Goal: Information Seeking & Learning: Learn about a topic

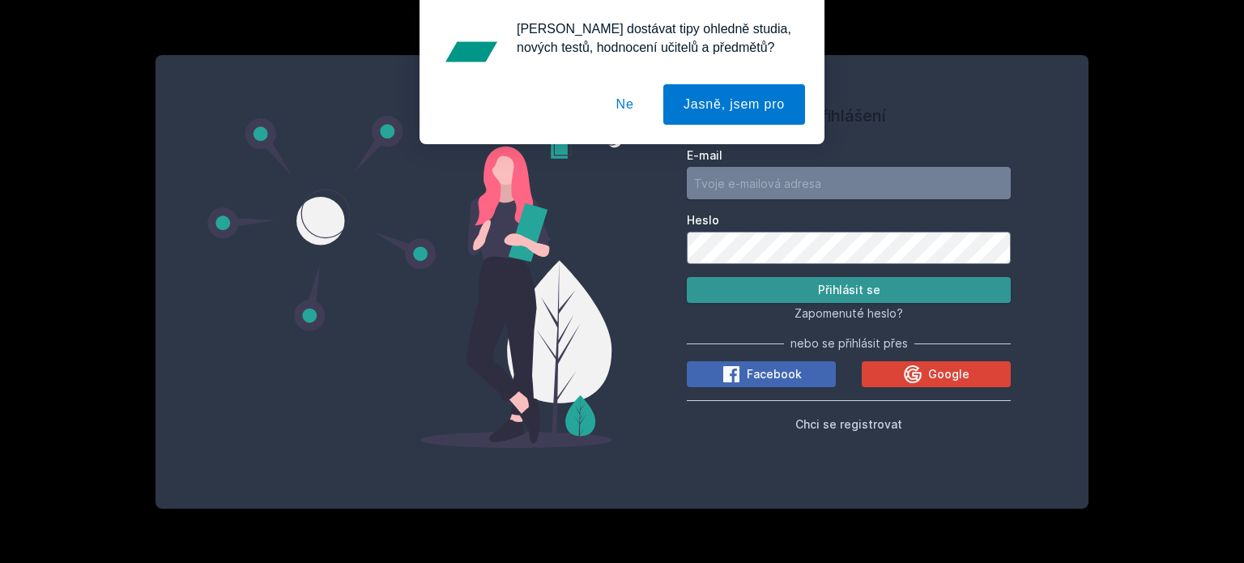
type input "[EMAIL_ADDRESS][DOMAIN_NAME]"
click at [781, 280] on button "Přihlásit se" at bounding box center [849, 290] width 324 height 26
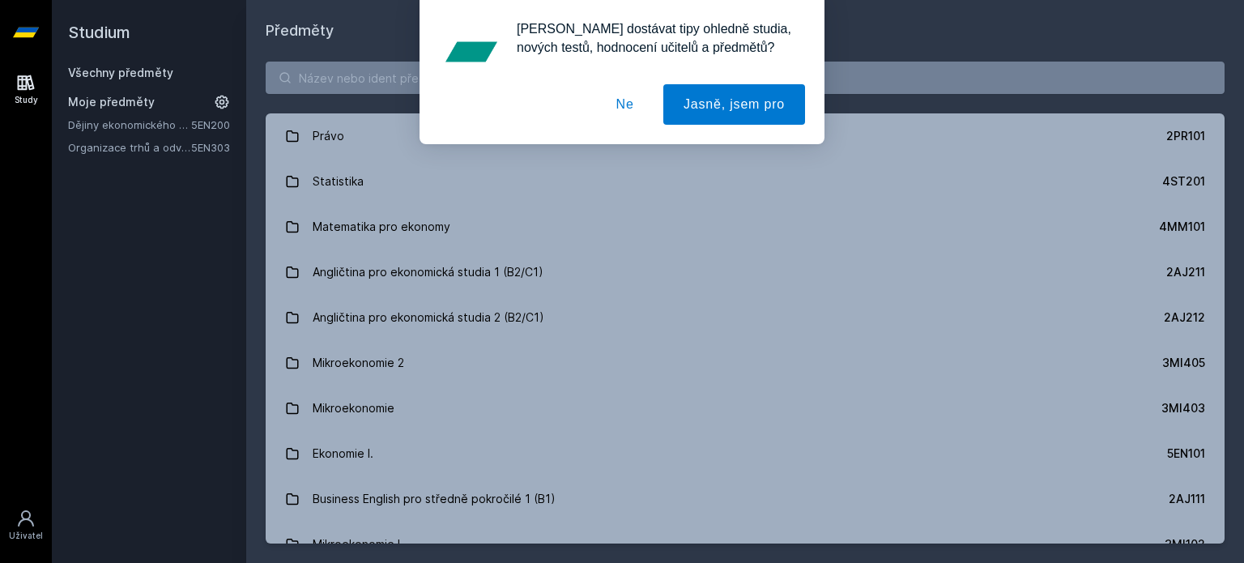
click at [654, 96] on button "Ne" at bounding box center [625, 104] width 58 height 40
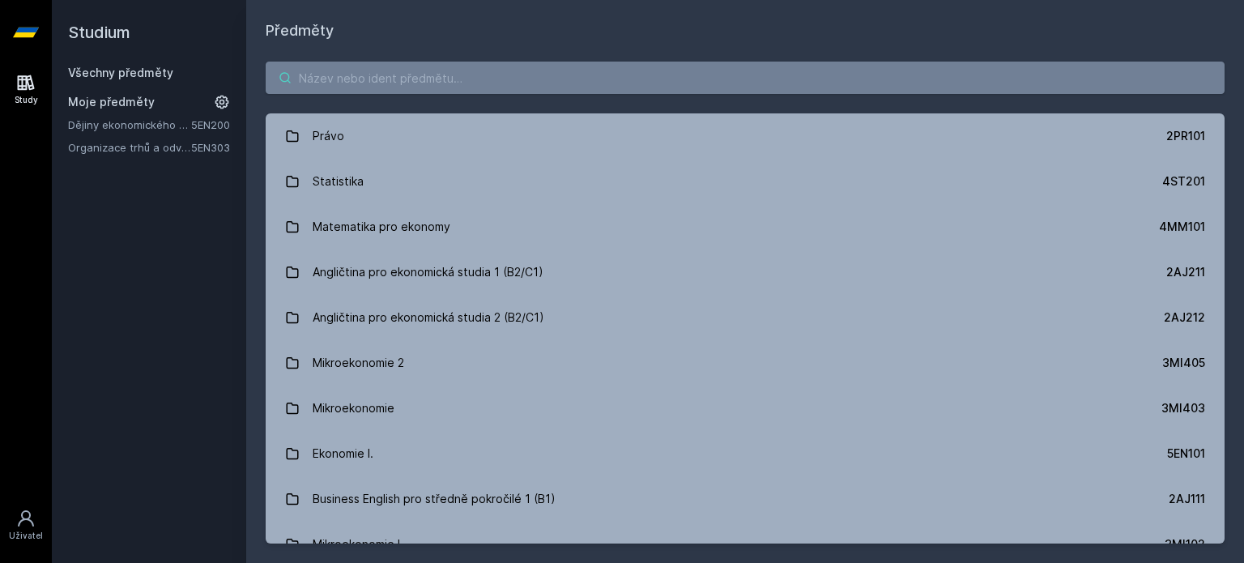
click at [615, 67] on input "search" at bounding box center [745, 78] width 959 height 32
paste input "5HD226"
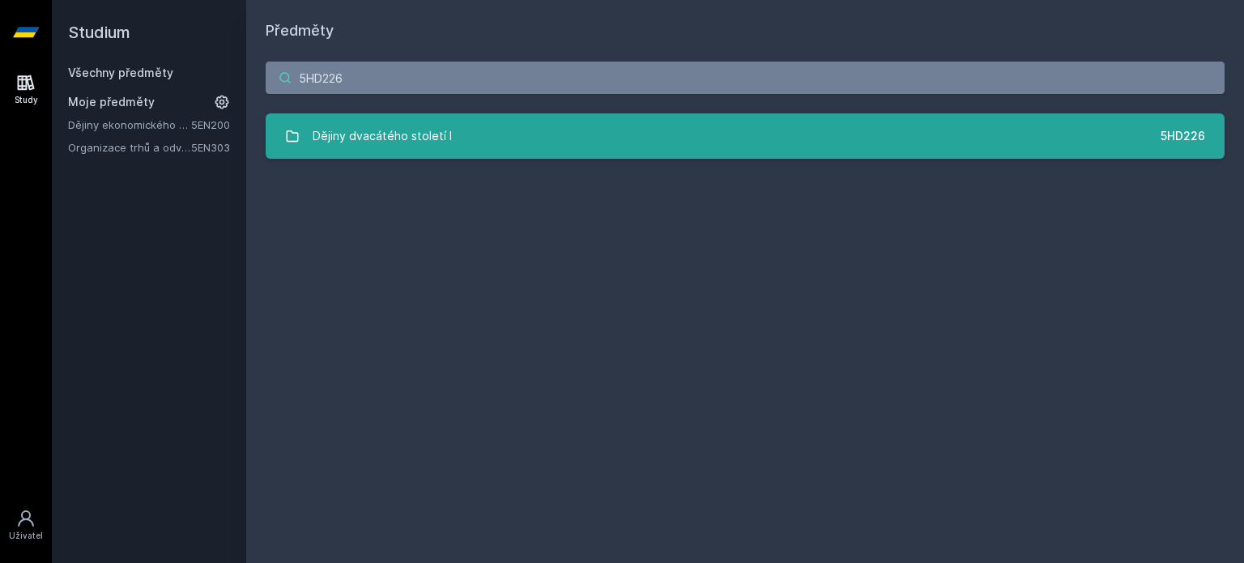
type input "5HD226"
click at [507, 129] on link "Dějiny dvacátého století I 5HD226" at bounding box center [745, 135] width 959 height 45
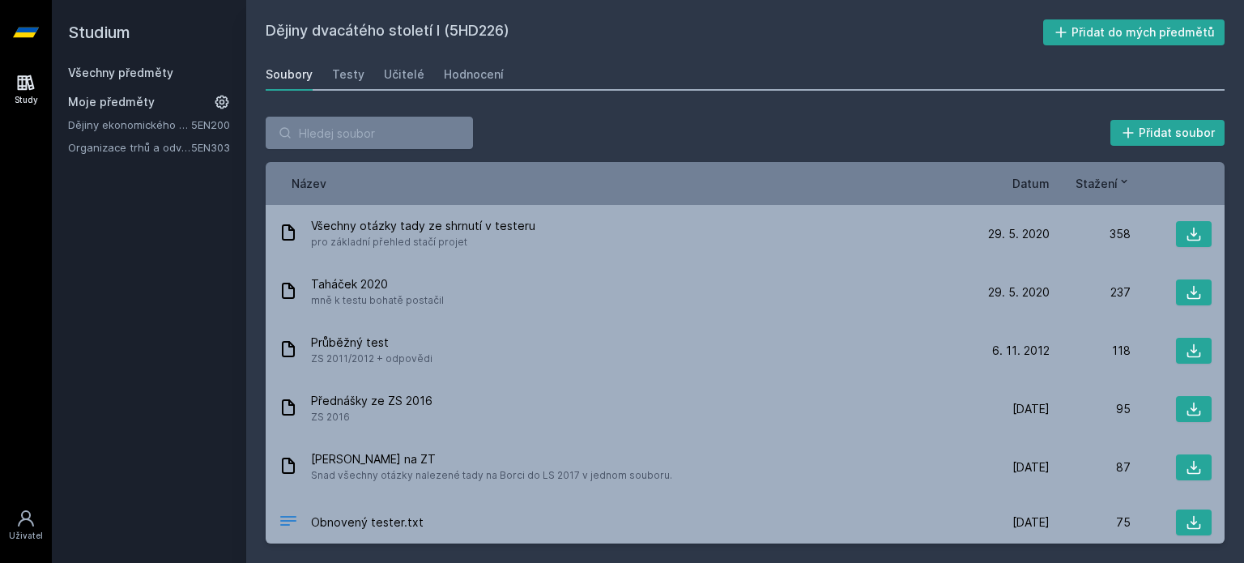
click at [1055, 179] on div "Stažení" at bounding box center [1090, 183] width 81 height 17
click at [1030, 187] on span "Datum" at bounding box center [1030, 183] width 37 height 17
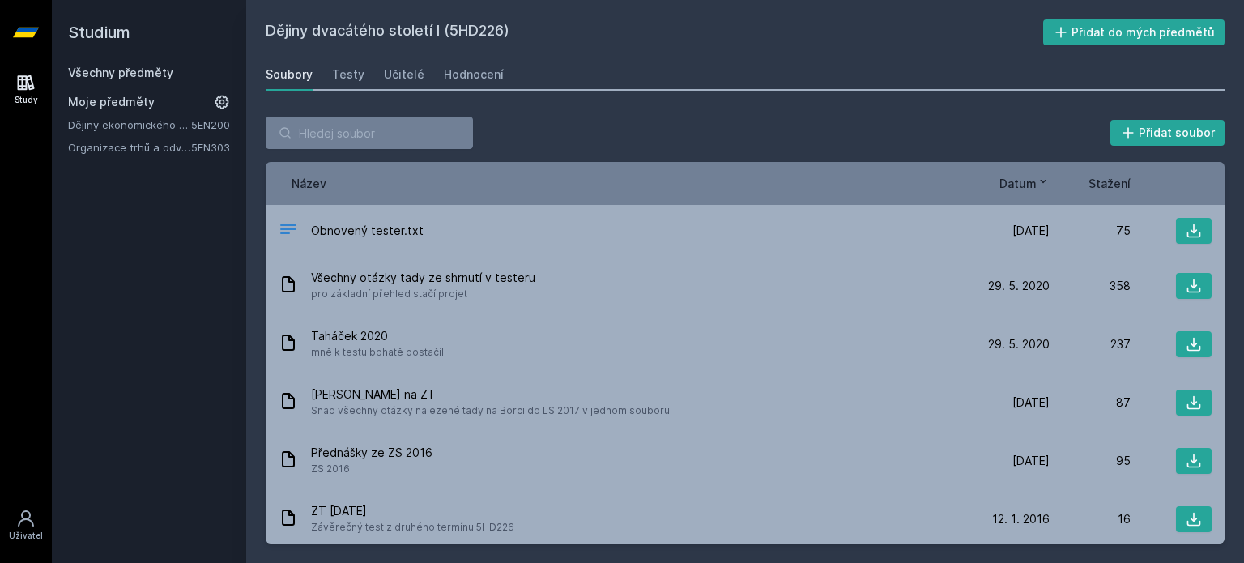
click at [1024, 181] on span "Datum" at bounding box center [1018, 183] width 37 height 17
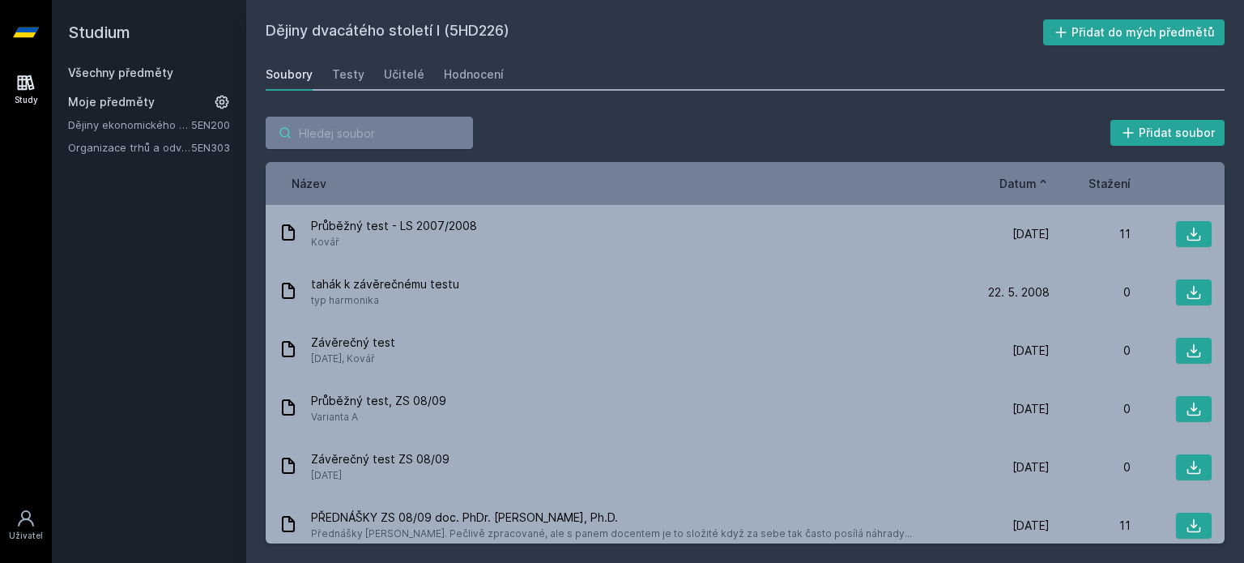
click at [418, 130] on input "search" at bounding box center [369, 133] width 207 height 32
drag, startPoint x: 884, startPoint y: 47, endPoint x: 927, endPoint y: 14, distance: 54.3
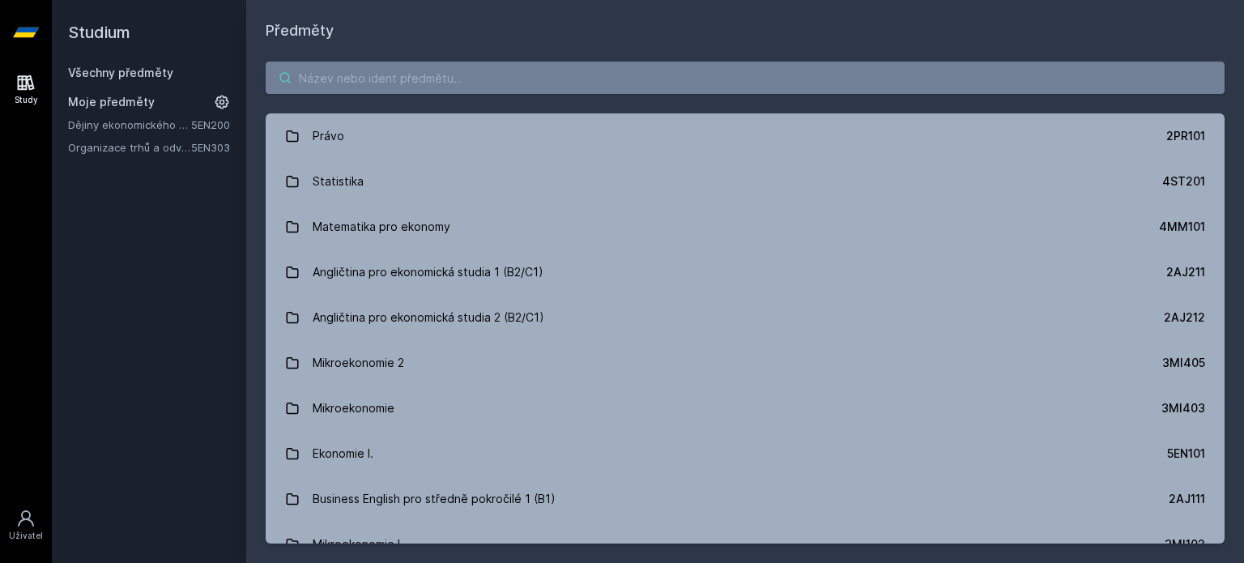
click at [509, 80] on input "search" at bounding box center [745, 78] width 959 height 32
paste input "2ME416"
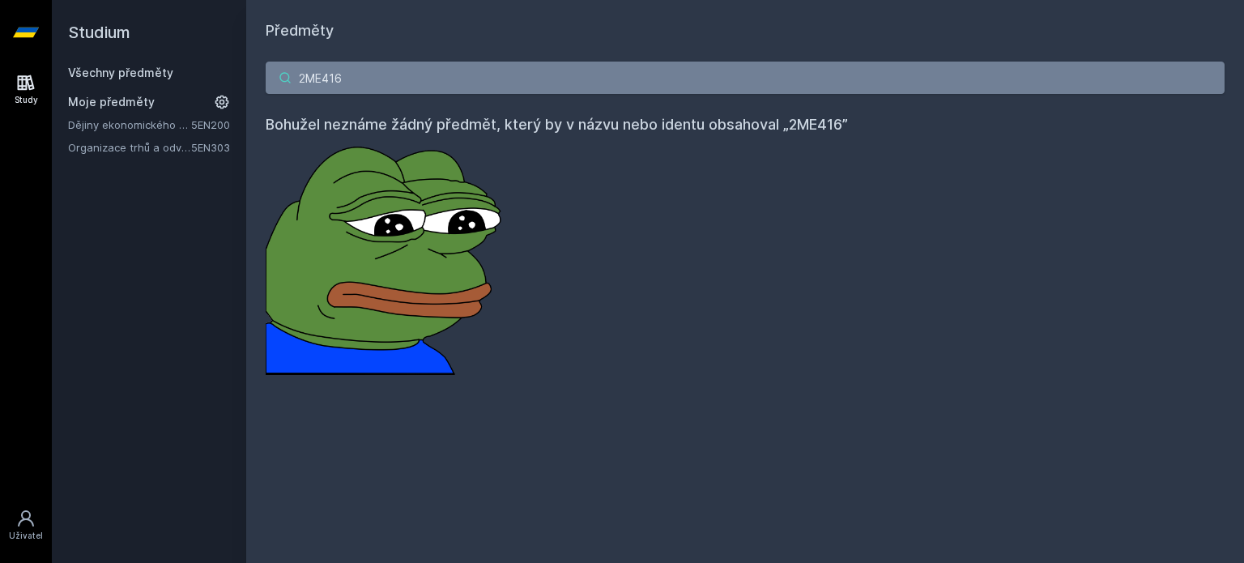
click at [433, 77] on input "2ME416" at bounding box center [745, 78] width 959 height 32
paste input "5EN205"
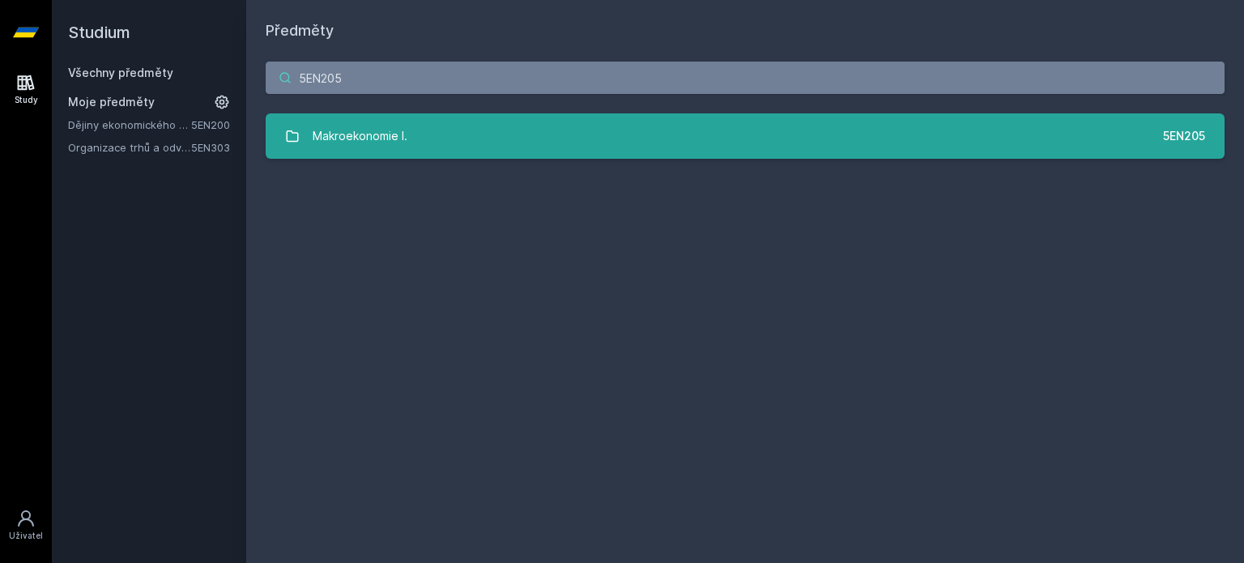
type input "5EN205"
click at [535, 145] on link "Makroekonomie I. 5EN205" at bounding box center [745, 135] width 959 height 45
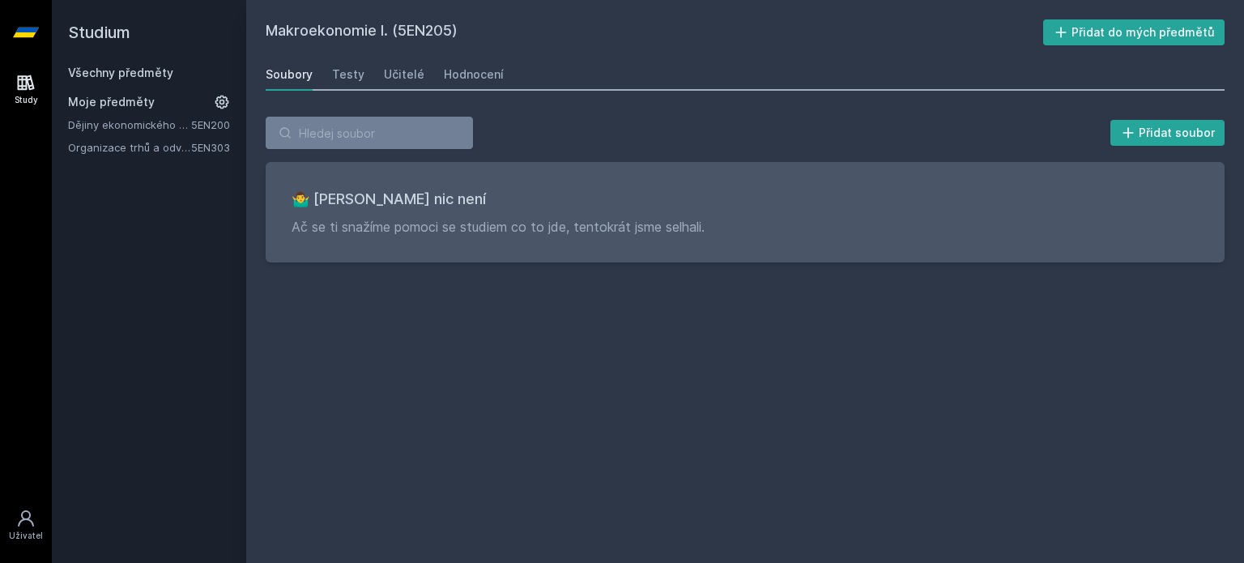
click at [364, 45] on h2 "Makroekonomie I. (5EN205)" at bounding box center [655, 32] width 778 height 26
click at [347, 75] on div "Testy" at bounding box center [348, 74] width 32 height 16
click at [384, 80] on div "Učitelé" at bounding box center [404, 74] width 40 height 16
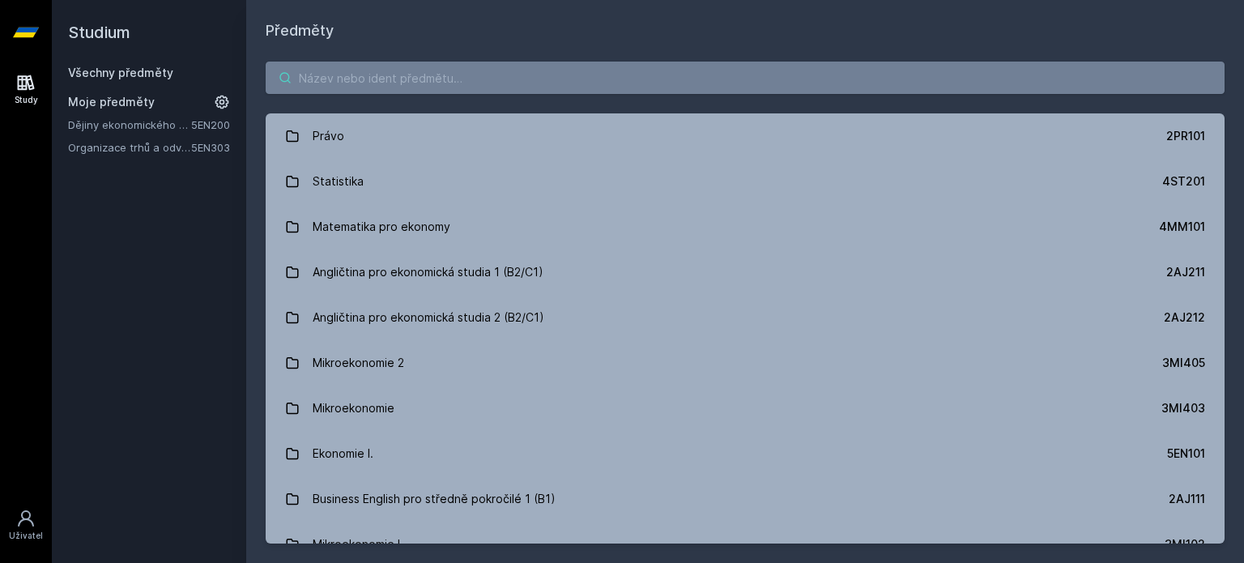
click at [360, 76] on input "search" at bounding box center [745, 78] width 959 height 32
paste input "2ME416"
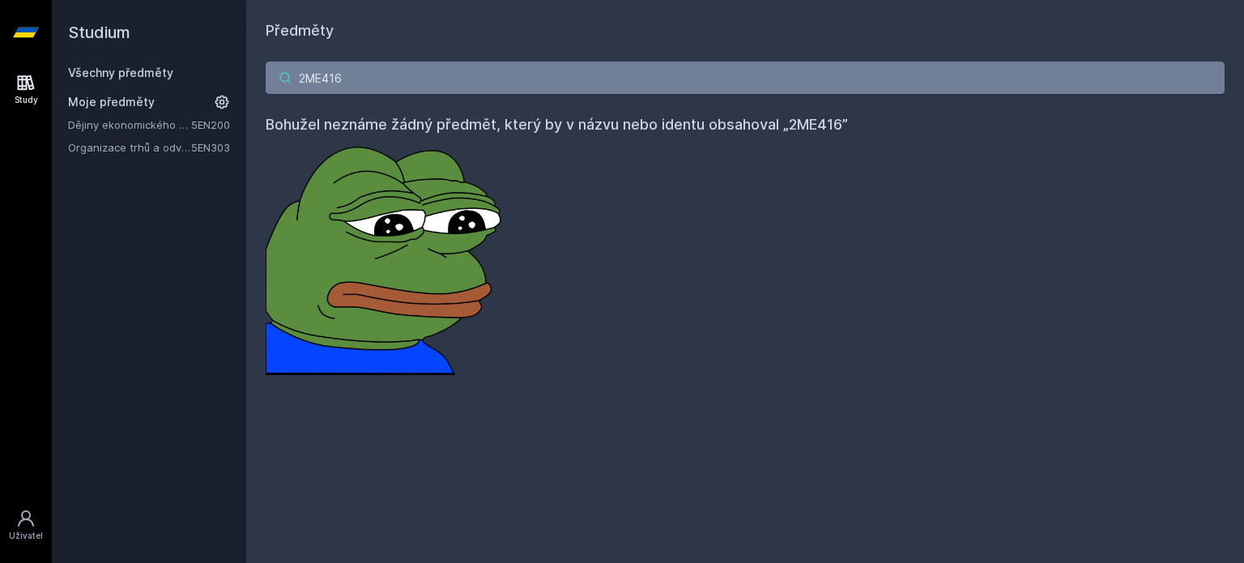
click at [392, 79] on input "2ME416" at bounding box center [745, 78] width 959 height 32
paste input "3MI409"
click at [452, 199] on img at bounding box center [387, 255] width 243 height 239
click at [444, 63] on input "3MI409" at bounding box center [745, 78] width 959 height 32
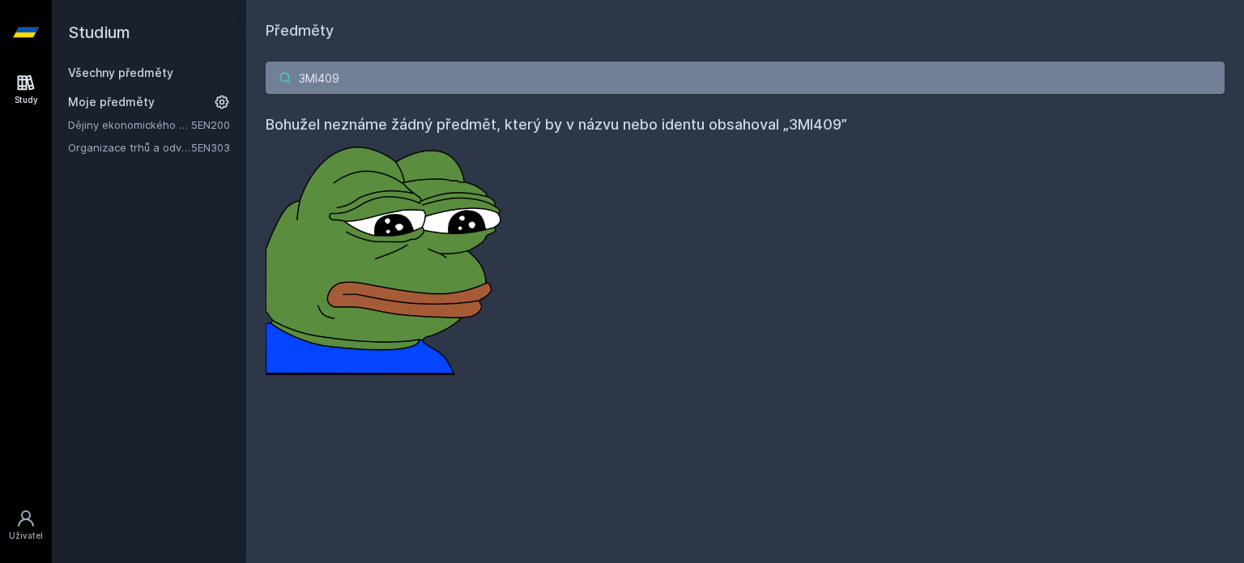
click at [444, 63] on input "3MI409" at bounding box center [745, 78] width 959 height 32
paste input "2SE462"
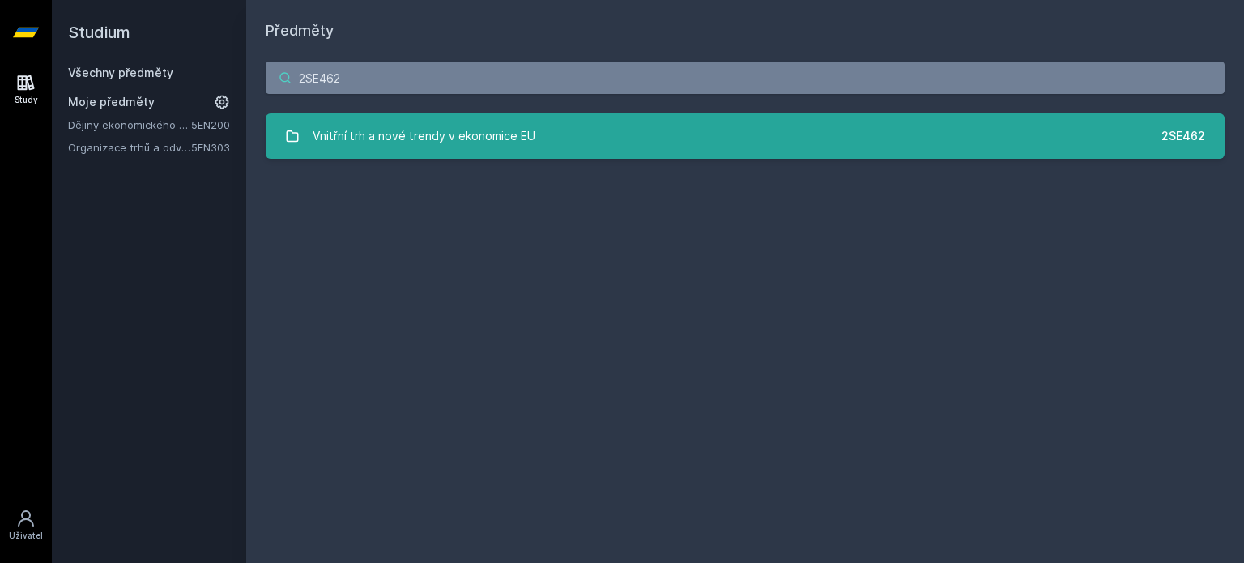
type input "2SE462"
click at [486, 156] on link "Vnitřní trh a nové trendy v ekonomice EU 2SE462" at bounding box center [745, 135] width 959 height 45
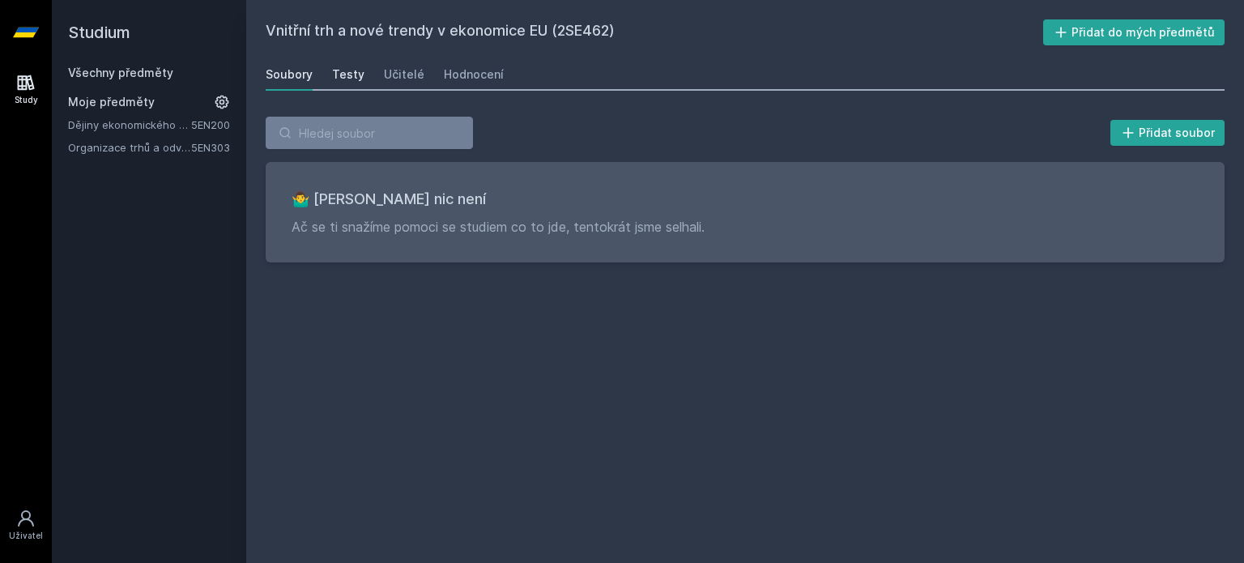
click at [346, 74] on div "Testy" at bounding box center [348, 74] width 32 height 16
click at [393, 75] on div "Učitelé" at bounding box center [404, 74] width 40 height 16
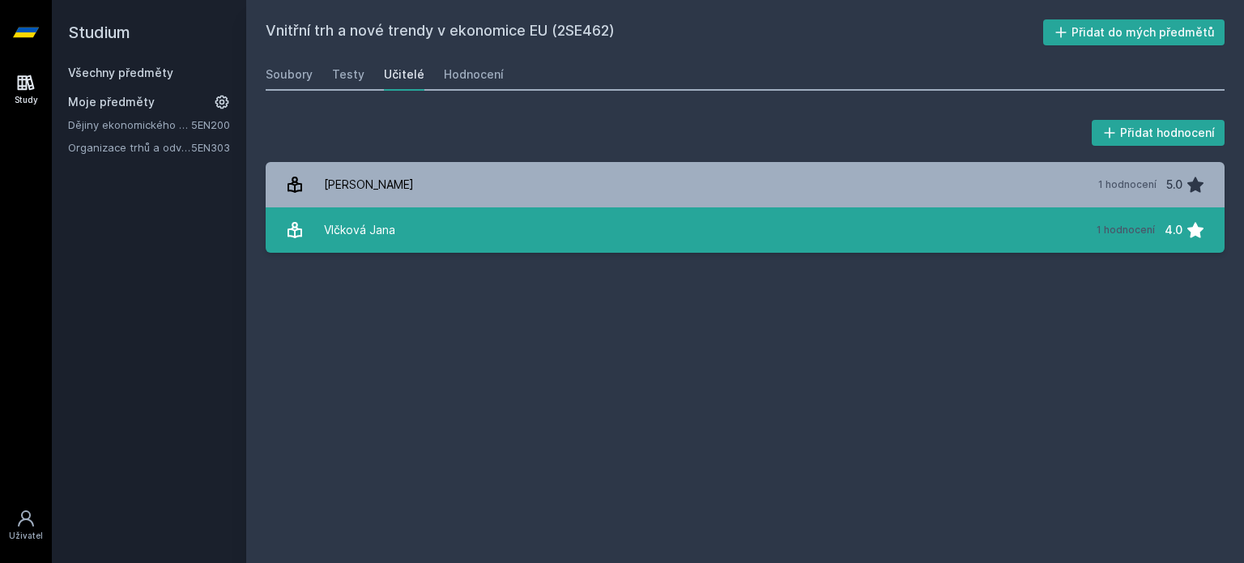
click at [394, 207] on link "[PERSON_NAME] 1 hodnocení 4.0" at bounding box center [745, 229] width 959 height 45
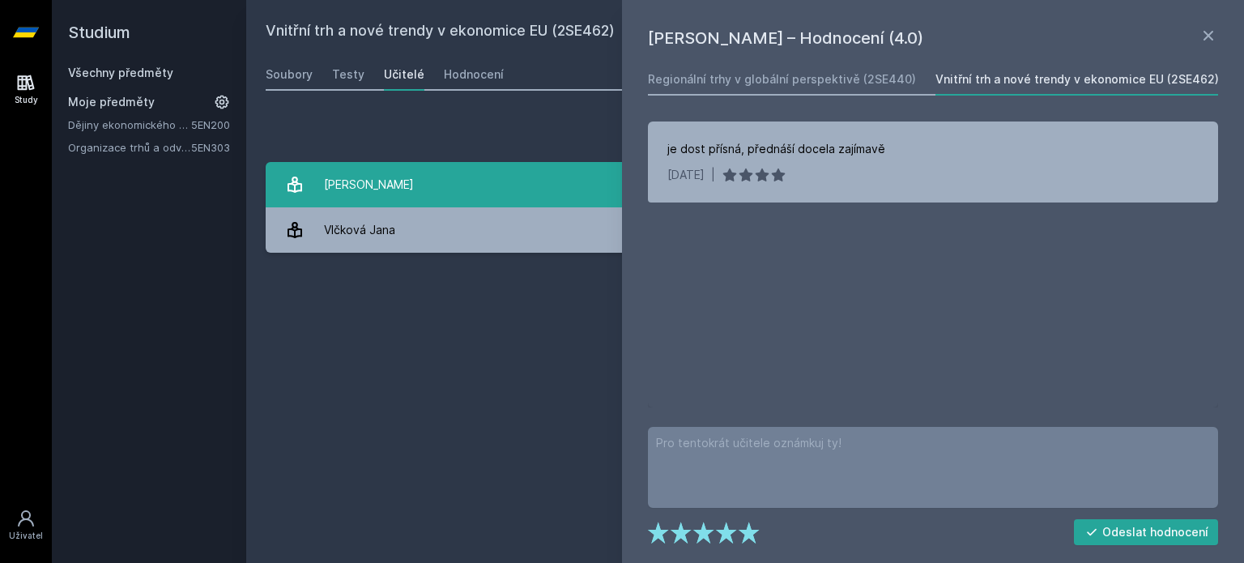
click at [414, 190] on div "[PERSON_NAME]" at bounding box center [369, 184] width 90 height 32
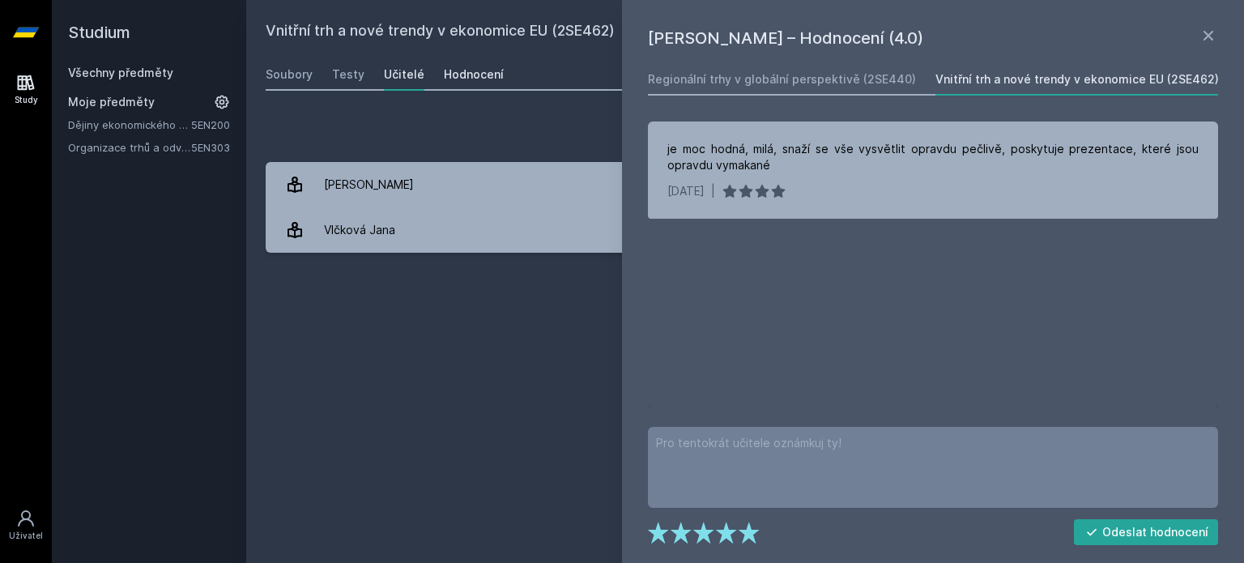
click at [484, 71] on div "Hodnocení" at bounding box center [474, 74] width 60 height 16
